Goal: Information Seeking & Learning: Learn about a topic

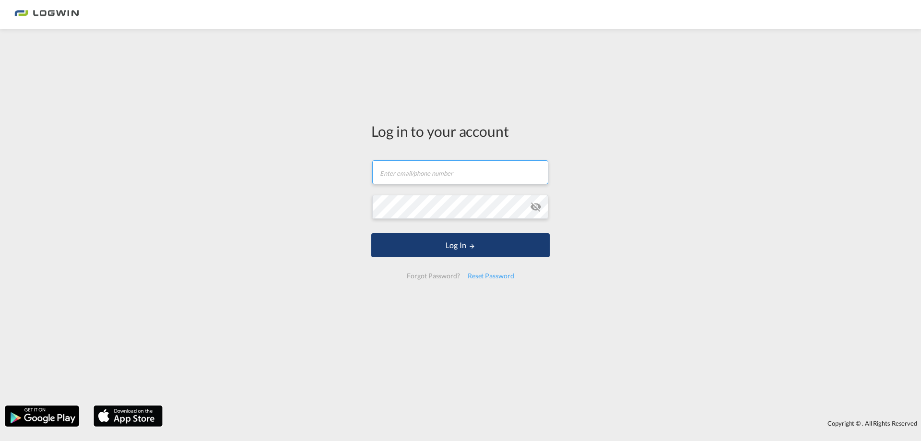
type input "felix.reinacher@logwin-logistics.com"
click at [421, 245] on button "Log In" at bounding box center [460, 245] width 178 height 24
